Goal: Task Accomplishment & Management: Complete application form

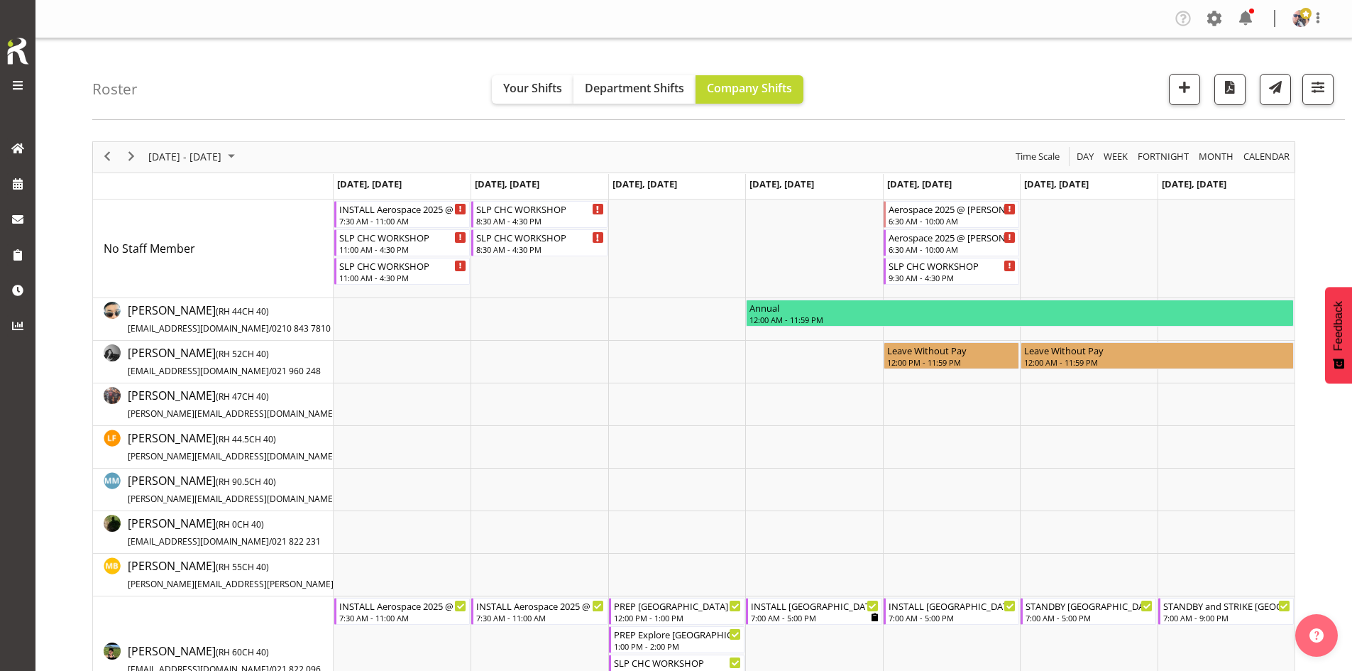
scroll to position [284, 0]
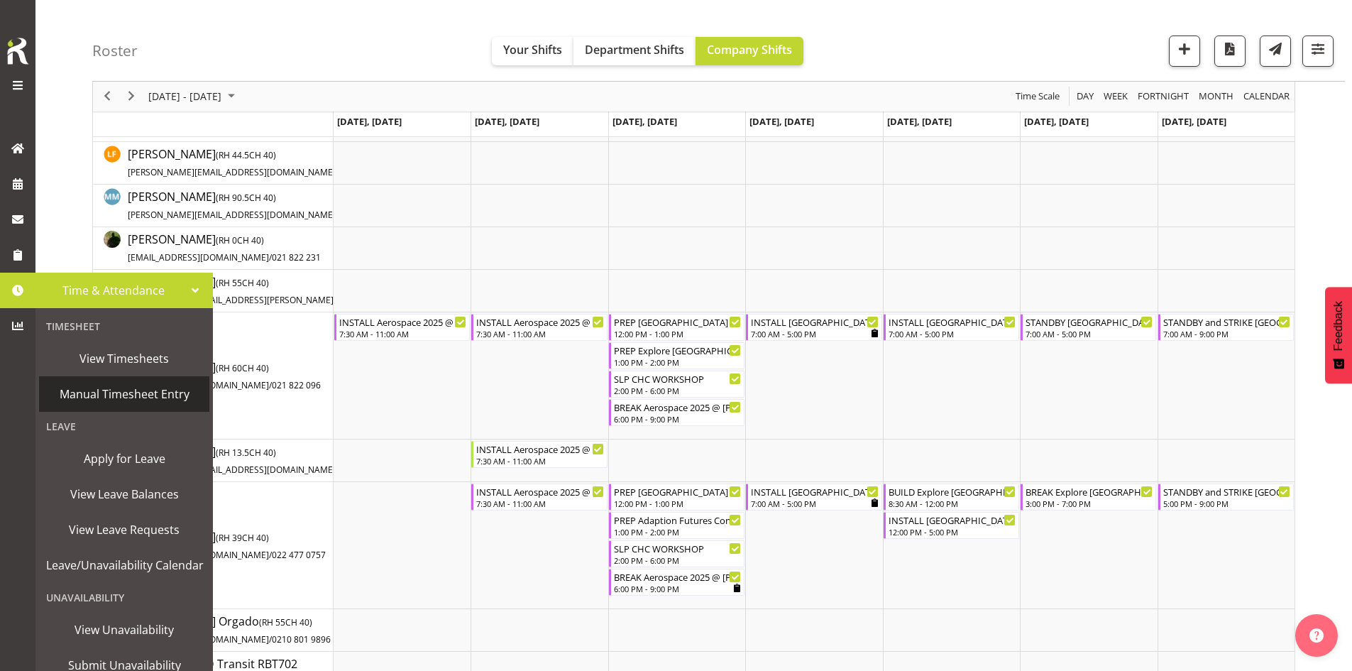
click at [146, 399] on span "Manual Timesheet Entry" at bounding box center [124, 393] width 156 height 21
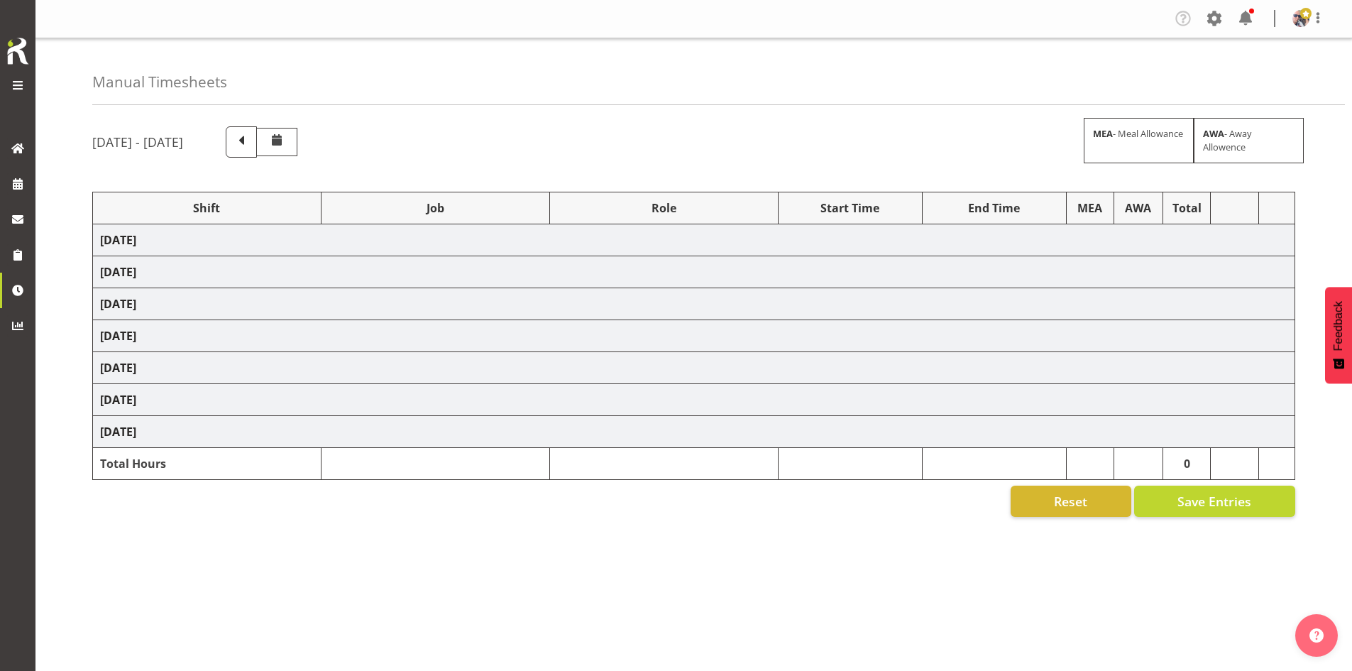
select select "1798"
select select "15"
select select "1798"
select select "15"
select select "66173"
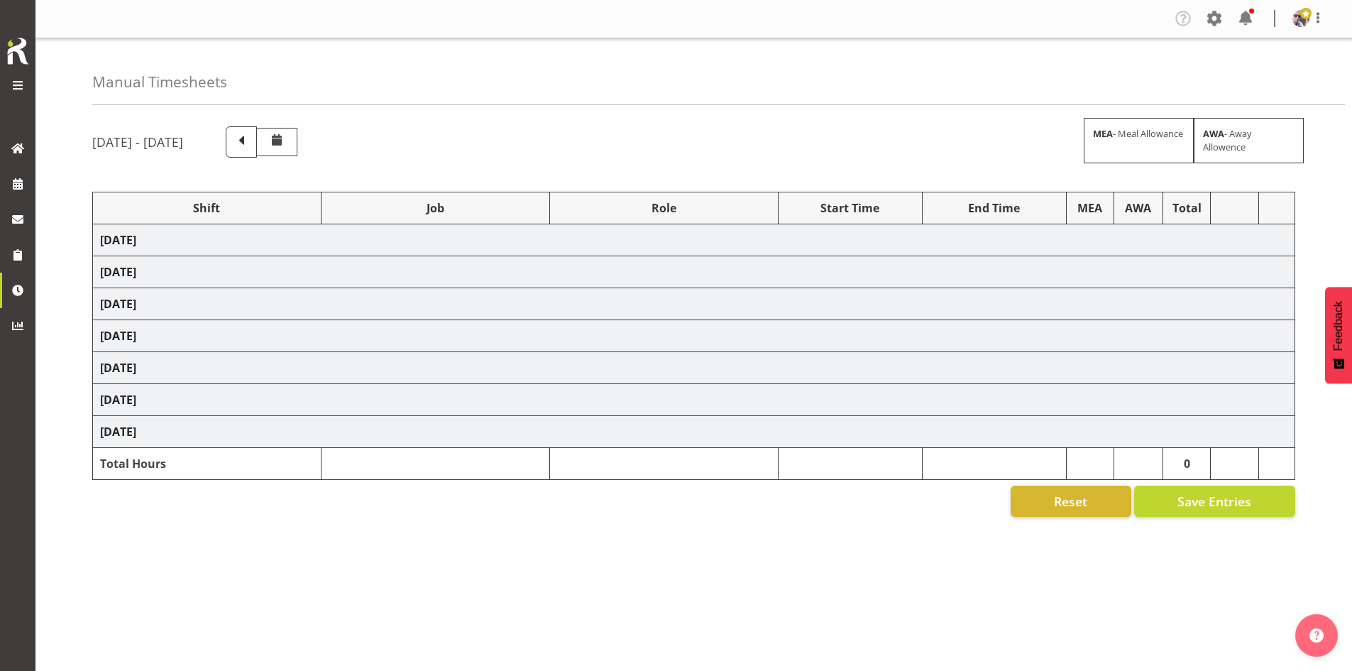
select select "9156"
select select "1798"
select select "15"
select select "66173"
select select "9156"
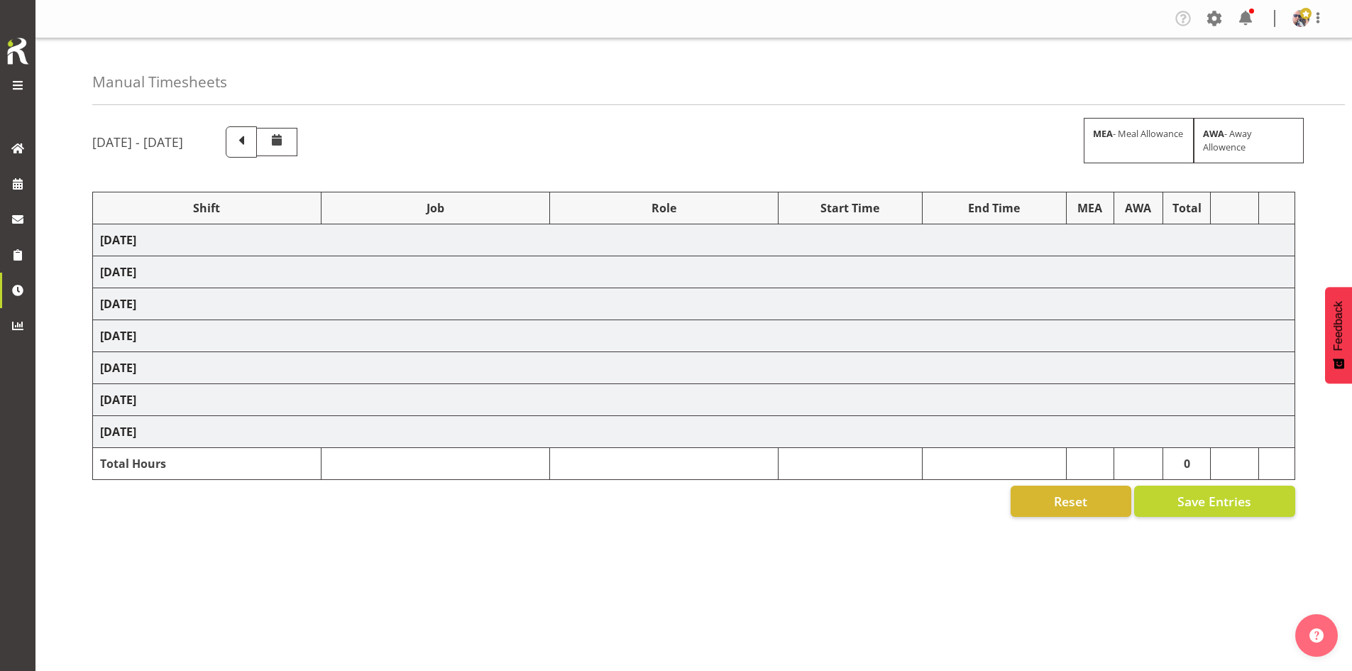
select select "78199"
select select "10258"
select select "66173"
select select "9156"
select select "66173"
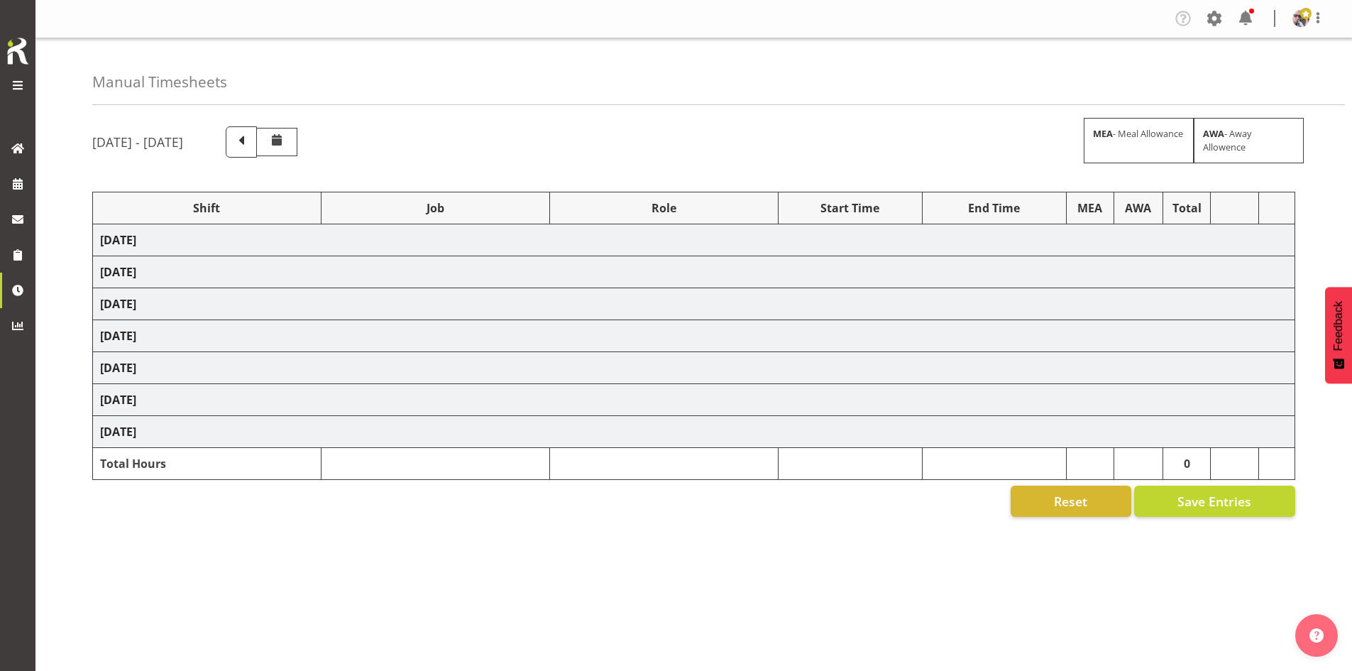
select select "9156"
select select "66173"
select select "9156"
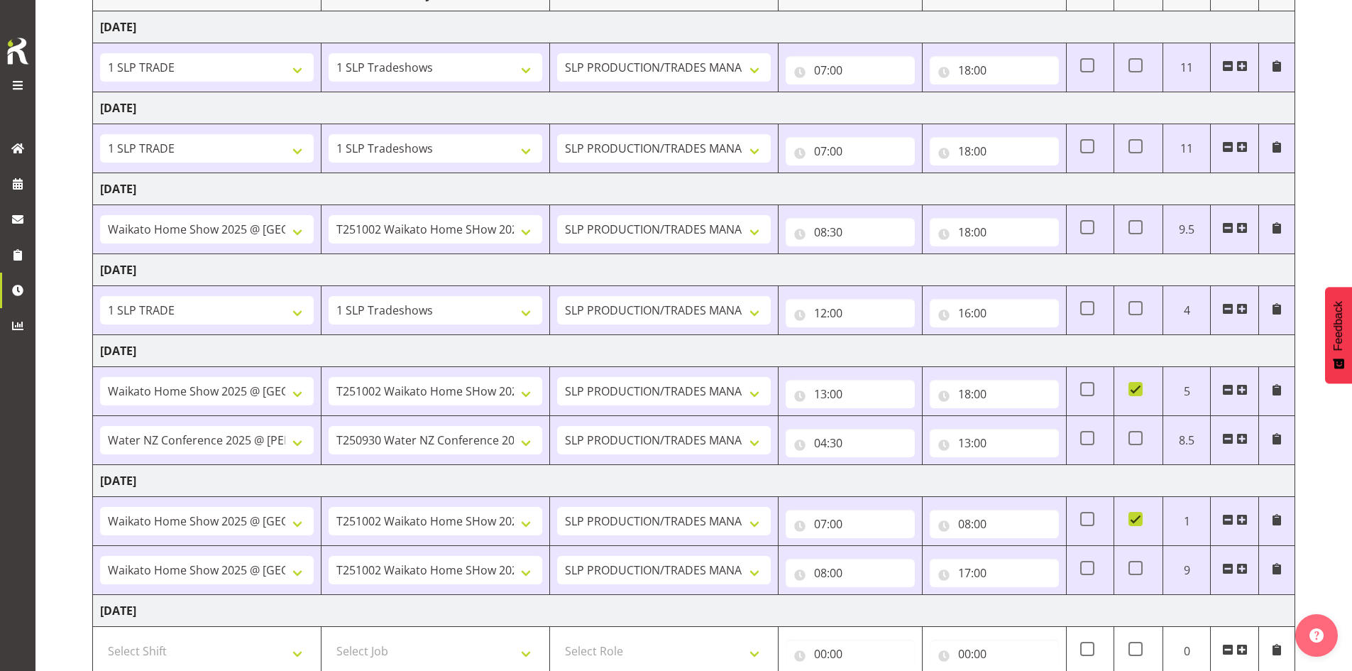
scroll to position [355, 0]
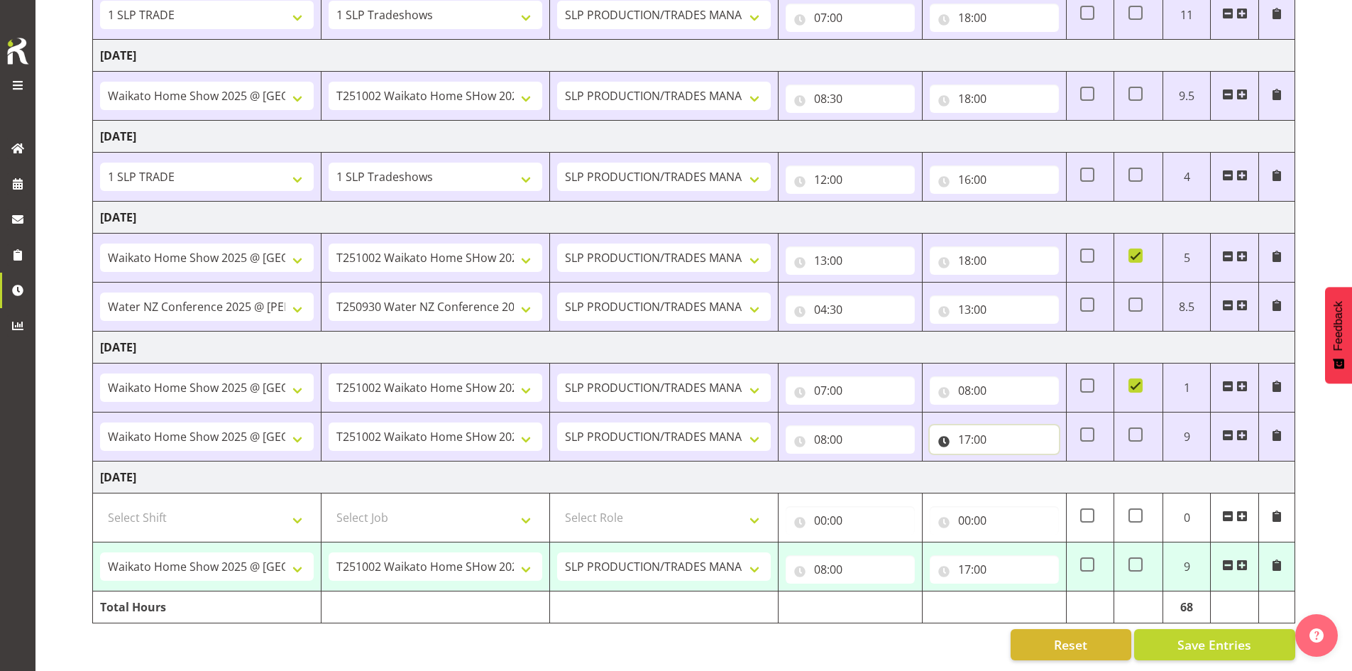
click at [1008, 432] on input "17:00" at bounding box center [993, 439] width 129 height 28
click at [1032, 462] on select "00 01 02 03 04 05 06 07 08 09 10 11 12 13 14 15 16 17 18 19 20 21 22 23" at bounding box center [1026, 476] width 32 height 28
select select "18"
click at [1010, 462] on select "00 01 02 03 04 05 06 07 08 09 10 11 12 13 14 15 16 17 18 19 20 21 22 23" at bounding box center [1026, 476] width 32 height 28
type input "18:00"
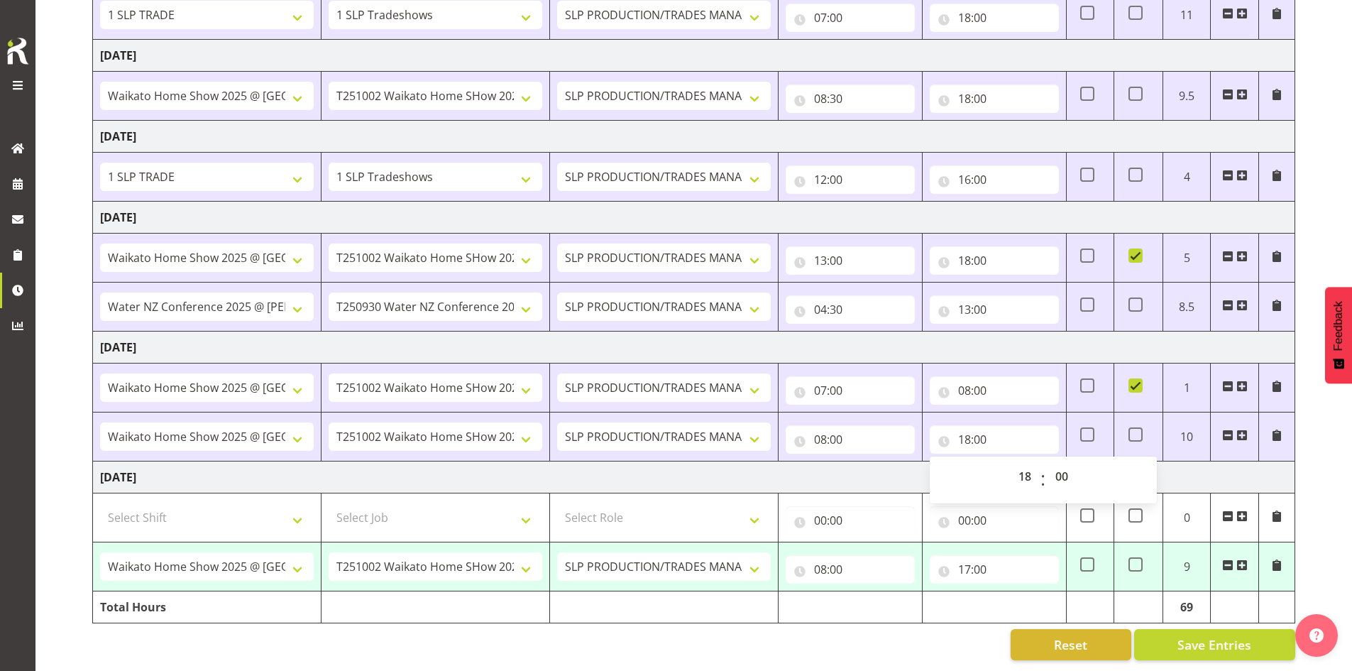
click at [901, 470] on td "Tuesday 30th September 2025" at bounding box center [694, 477] width 1202 height 32
click at [858, 556] on input "08:00" at bounding box center [849, 569] width 129 height 28
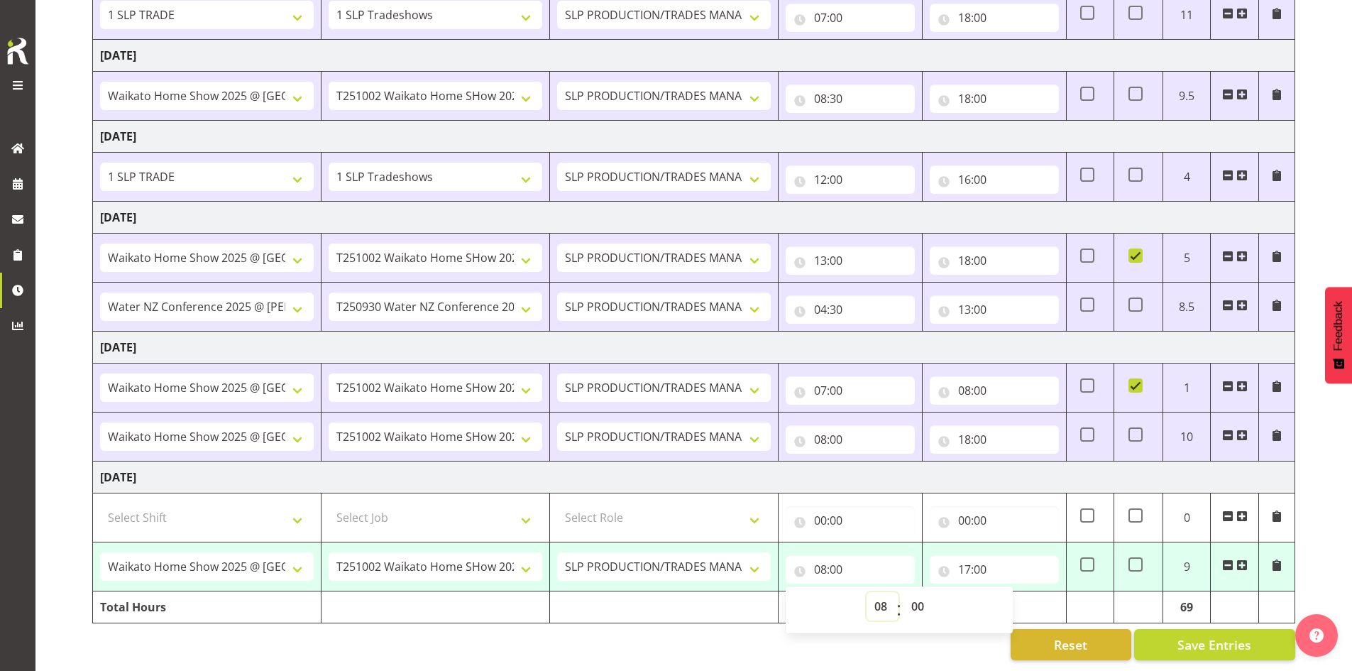
drag, startPoint x: 882, startPoint y: 592, endPoint x: 880, endPoint y: 583, distance: 8.8
click at [882, 592] on select "00 01 02 03 04 05 06 07 08 09 10 11 12 13 14 15 16 17 18 19 20 21 22 23" at bounding box center [882, 606] width 32 height 28
select select "7"
click at [866, 592] on select "00 01 02 03 04 05 06 07 08 09 10 11 12 13 14 15 16 17 18 19 20 21 22 23" at bounding box center [882, 606] width 32 height 28
type input "07:00"
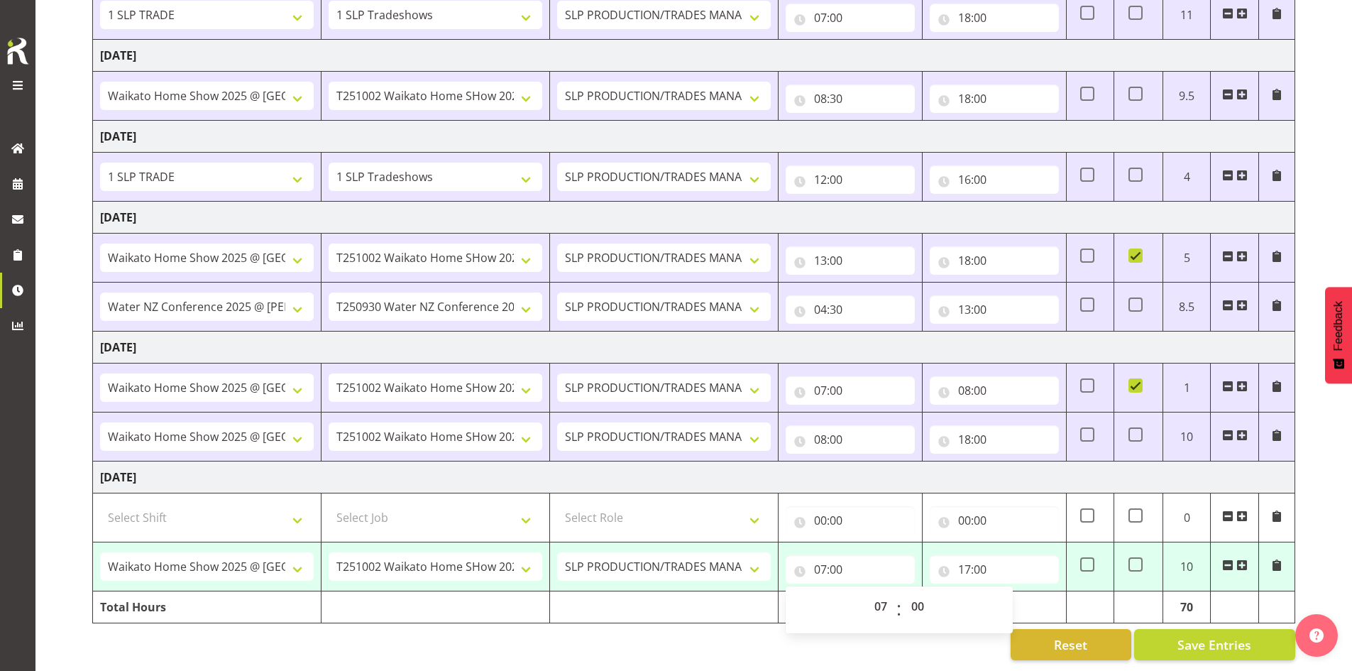
click at [844, 470] on td "Tuesday 30th September 2025" at bounding box center [694, 477] width 1202 height 32
click at [1138, 557] on span at bounding box center [1135, 564] width 14 height 14
click at [1137, 560] on input "checkbox" at bounding box center [1132, 564] width 9 height 9
checkbox input "true"
click at [1200, 635] on span "Save Entries" at bounding box center [1214, 644] width 74 height 18
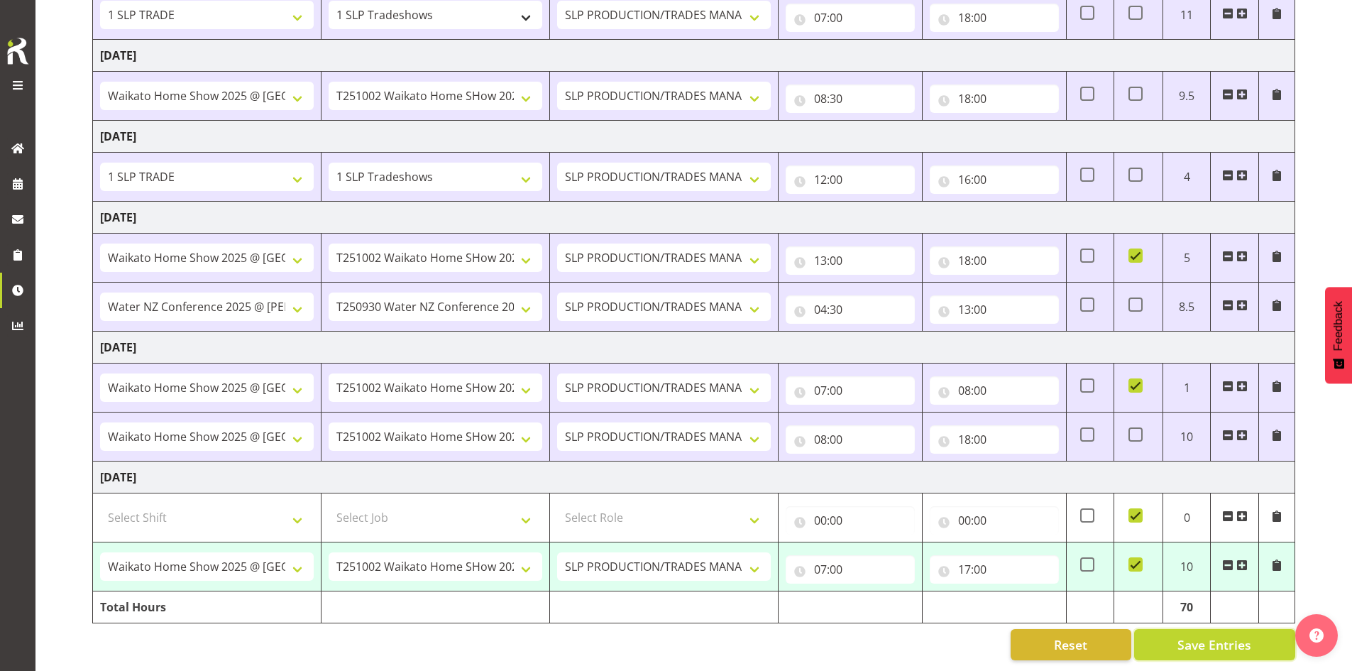
select select "66173"
select select "9156"
type input "07:00"
type input "17:00"
checkbox input "true"
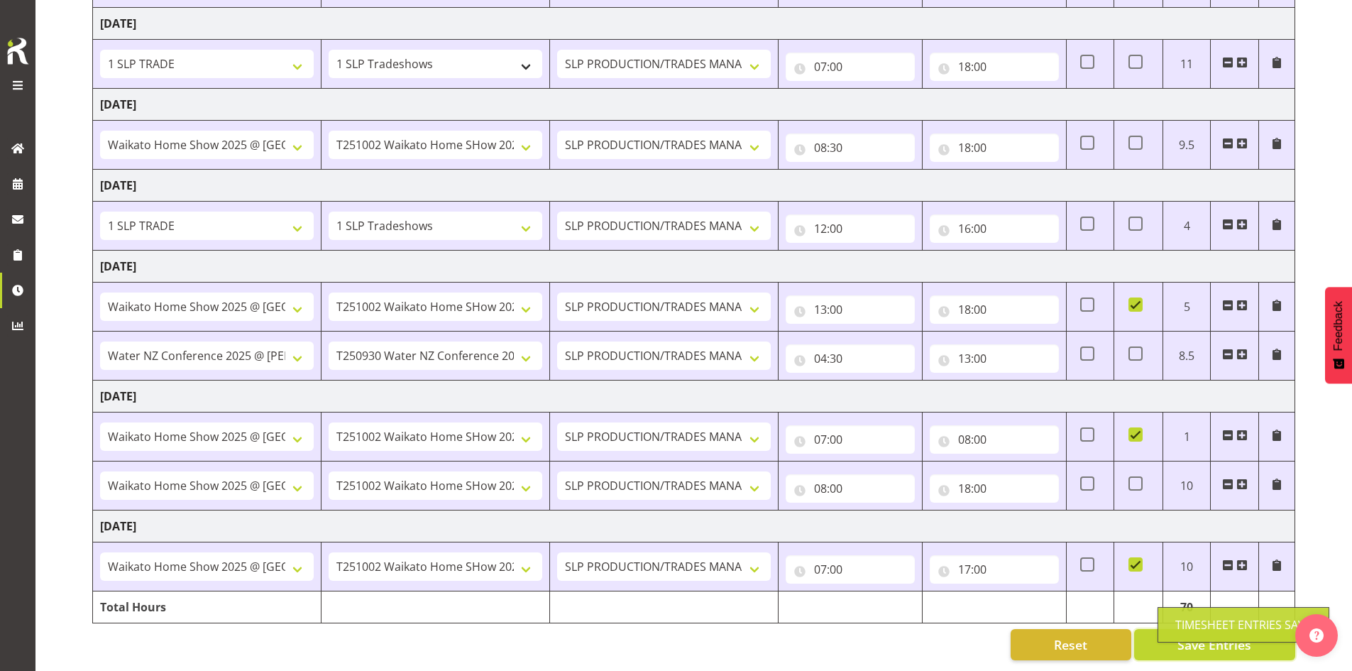
scroll to position [308, 0]
